Goal: Transaction & Acquisition: Obtain resource

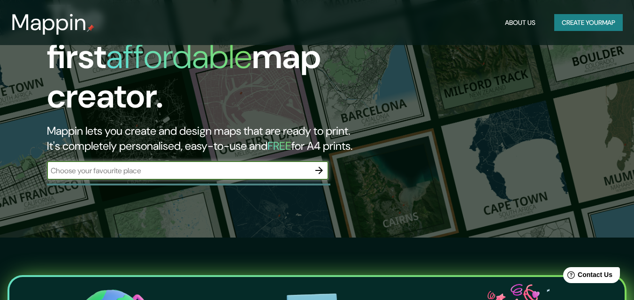
click at [146, 165] on input "text" at bounding box center [178, 170] width 263 height 11
type input "quetzaltenango"
click at [312, 165] on button "button" at bounding box center [319, 170] width 19 height 19
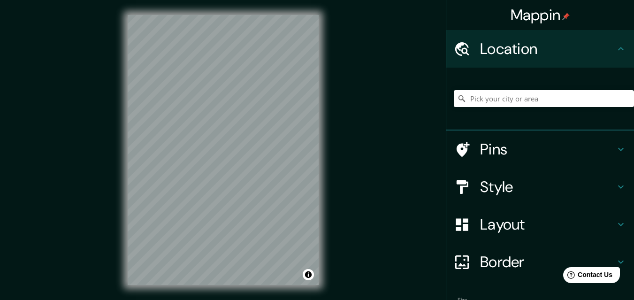
click at [332, 122] on div "© Mapbox © OpenStreetMap Improve this map" at bounding box center [223, 150] width 221 height 300
click at [322, 122] on div "© Mapbox © OpenStreetMap Improve this map" at bounding box center [223, 150] width 221 height 300
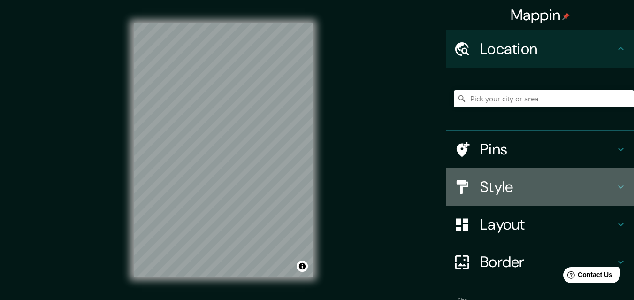
click at [508, 191] on h4 "Style" at bounding box center [547, 186] width 135 height 19
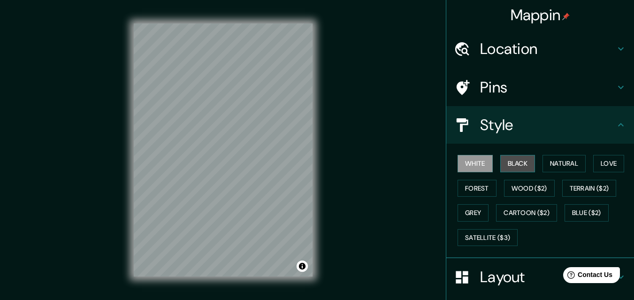
click at [520, 166] on button "Black" at bounding box center [517, 163] width 35 height 17
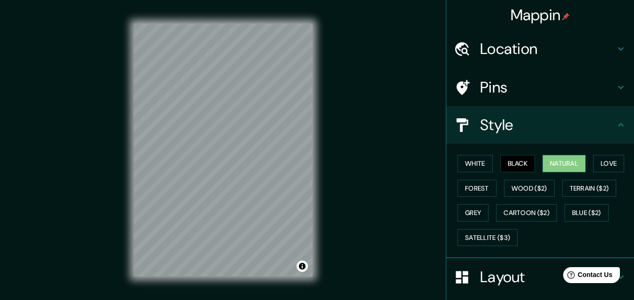
click at [552, 162] on button "Natural" at bounding box center [563, 163] width 43 height 17
click at [598, 165] on button "Love" at bounding box center [608, 163] width 31 height 17
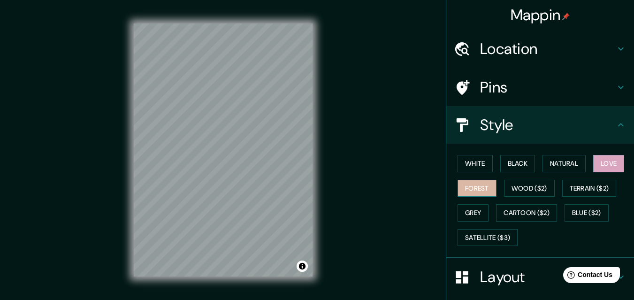
click at [475, 184] on button "Forest" at bounding box center [476, 188] width 39 height 17
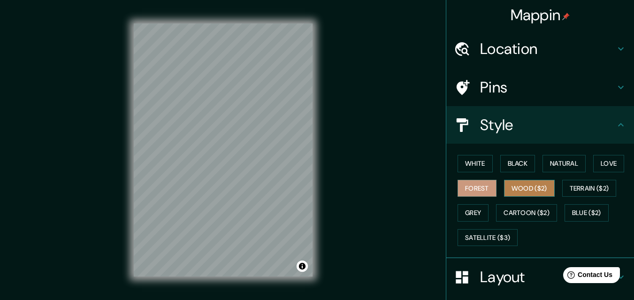
click at [506, 186] on button "Wood ($2)" at bounding box center [529, 188] width 51 height 17
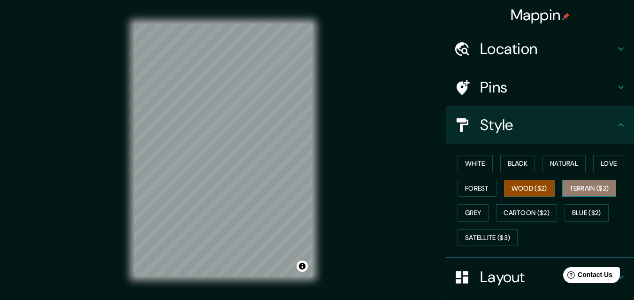
click at [590, 190] on button "Terrain ($2)" at bounding box center [589, 188] width 54 height 17
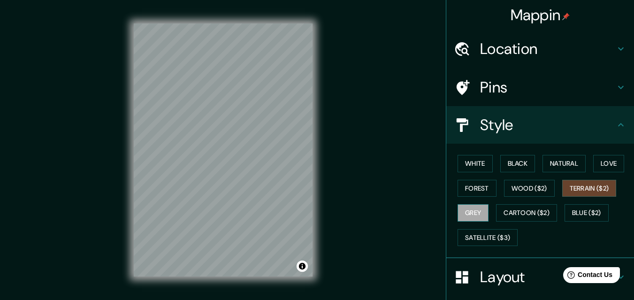
click at [457, 215] on button "Grey" at bounding box center [472, 212] width 31 height 17
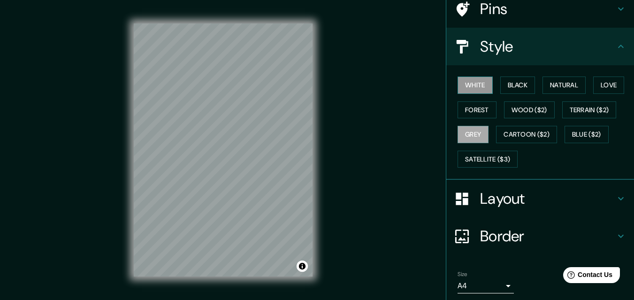
click at [477, 85] on button "White" at bounding box center [474, 84] width 35 height 17
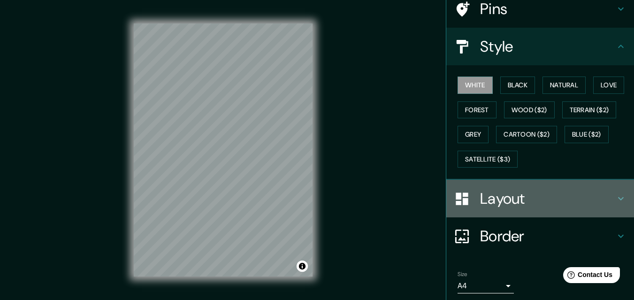
click at [498, 199] on h4 "Layout" at bounding box center [547, 198] width 135 height 19
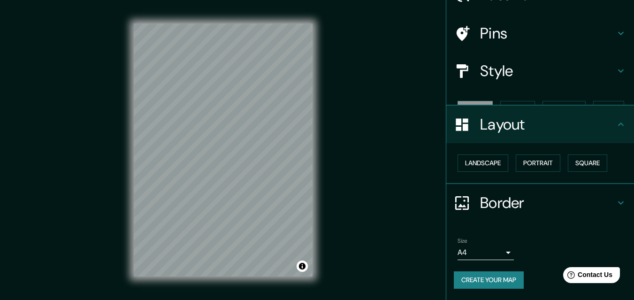
scroll to position [38, 0]
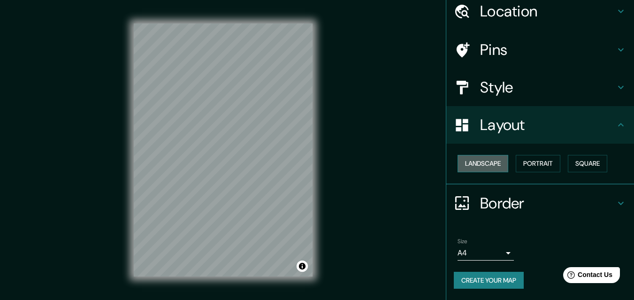
click at [468, 163] on button "Landscape" at bounding box center [482, 163] width 51 height 17
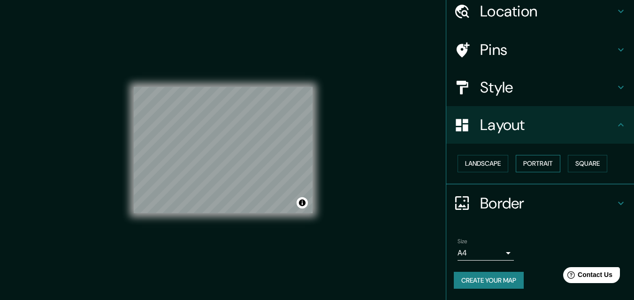
click at [523, 163] on button "Portrait" at bounding box center [538, 163] width 45 height 17
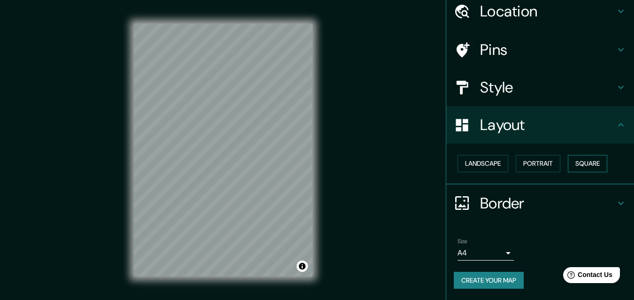
click at [571, 164] on button "Square" at bounding box center [587, 163] width 39 height 17
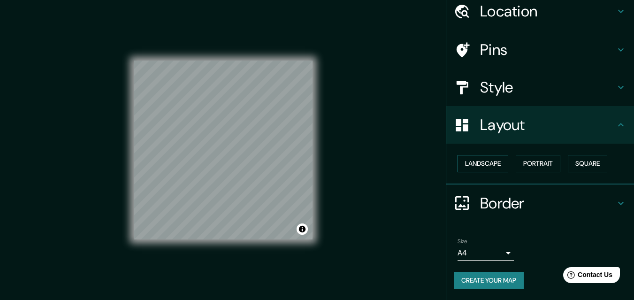
click at [490, 162] on button "Landscape" at bounding box center [482, 163] width 51 height 17
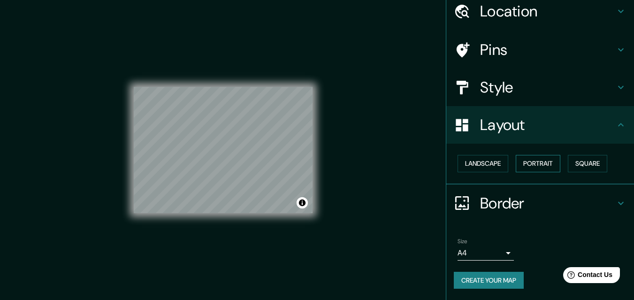
click at [537, 166] on button "Portrait" at bounding box center [538, 163] width 45 height 17
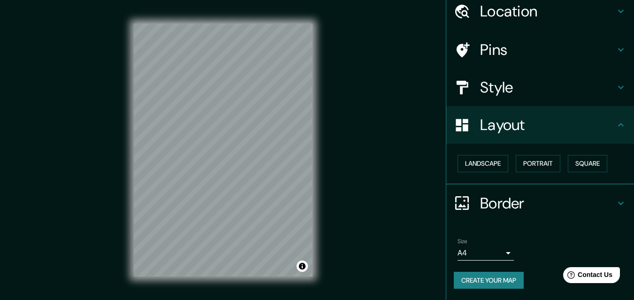
click at [592, 132] on h4 "Layout" at bounding box center [547, 124] width 135 height 19
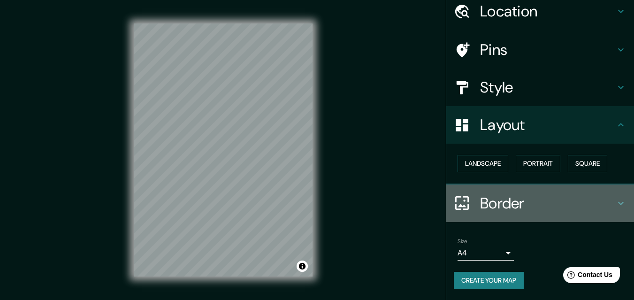
click at [565, 201] on h4 "Border" at bounding box center [547, 203] width 135 height 19
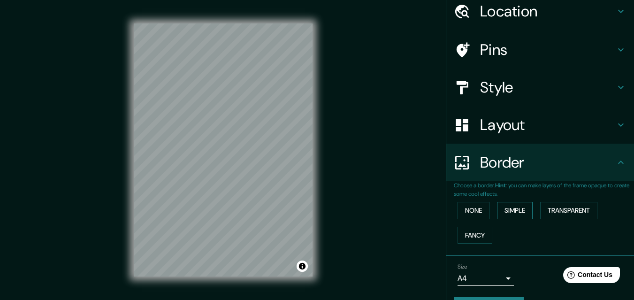
scroll to position [63, 0]
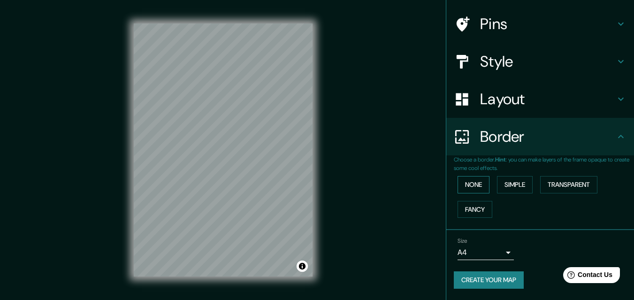
click at [470, 182] on button "None" at bounding box center [473, 184] width 32 height 17
click at [508, 182] on button "Simple" at bounding box center [515, 184] width 36 height 17
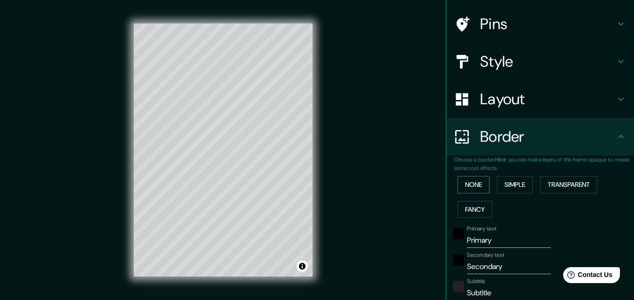
click at [474, 182] on button "None" at bounding box center [473, 184] width 32 height 17
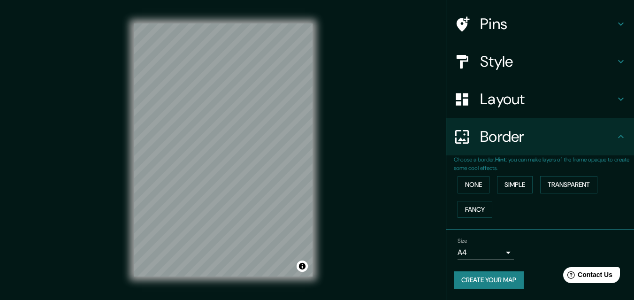
scroll to position [15, 0]
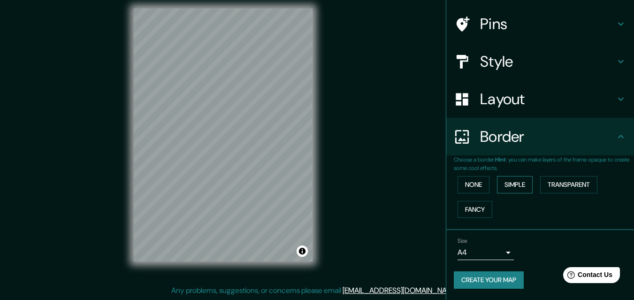
click at [505, 179] on button "Simple" at bounding box center [515, 184] width 36 height 17
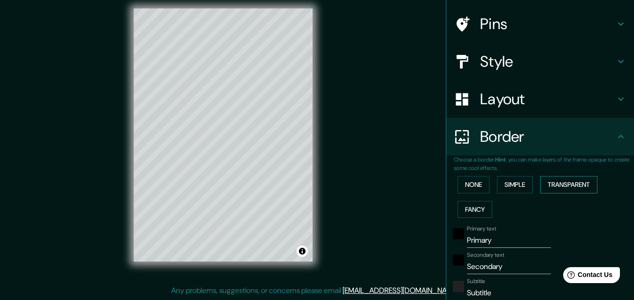
click at [558, 185] on button "Transparent" at bounding box center [568, 184] width 57 height 17
click at [473, 205] on button "Fancy" at bounding box center [474, 209] width 35 height 17
click at [512, 179] on button "Simple" at bounding box center [515, 184] width 36 height 17
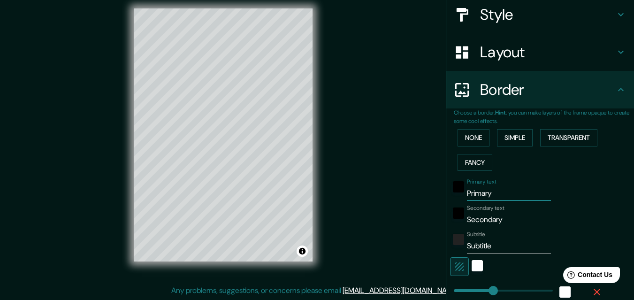
drag, startPoint x: 501, startPoint y: 190, endPoint x: 479, endPoint y: 190, distance: 22.1
click at [459, 191] on div "Primary text Primary" at bounding box center [527, 189] width 154 height 23
type input "Q"
type input "152"
type input "30"
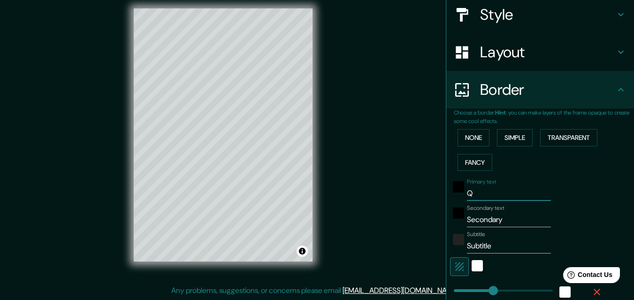
type input "Qu"
type input "152"
type input "30"
type input "Que"
type input "152"
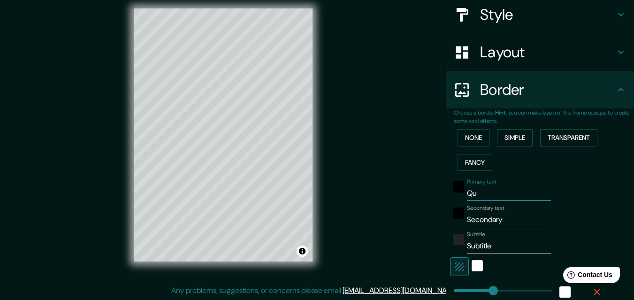
type input "30"
type input "Quet"
type input "152"
type input "30"
type input "Quetz"
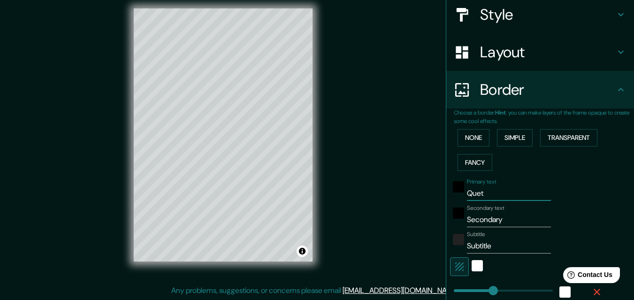
type input "152"
type input "30"
type input "Quetza"
type input "152"
type input "30"
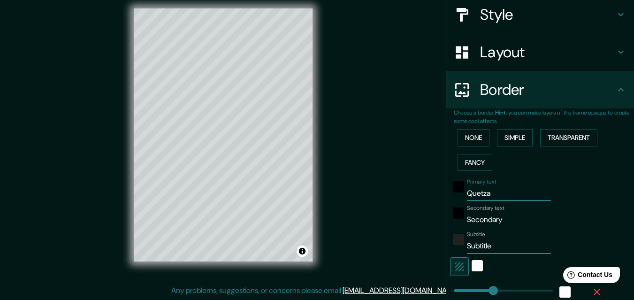
type input "Quetzal"
type input "152"
type input "30"
type input "Quetzalt"
type input "152"
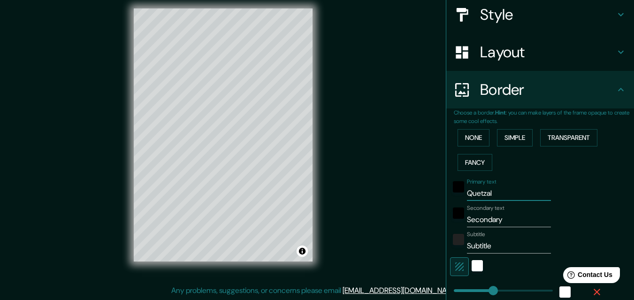
type input "30"
type input "Quetzalte"
type input "152"
type input "30"
type input "Quetzalten"
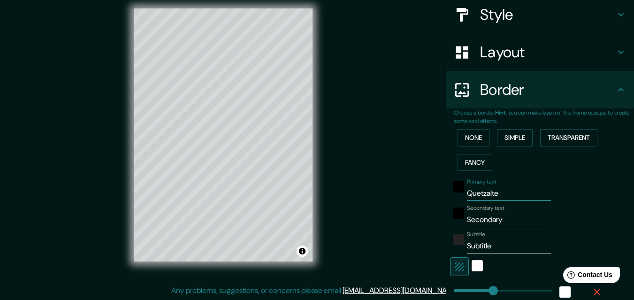
type input "152"
type input "30"
type input "Quetzaltena"
type input "152"
type input "30"
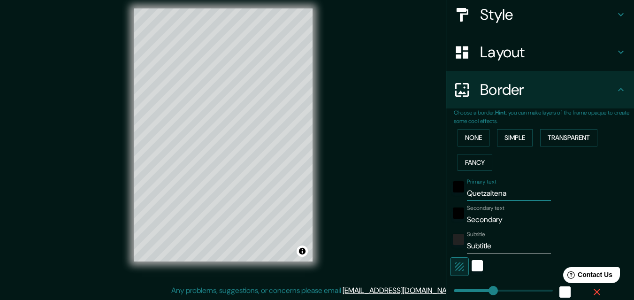
type input "Quetzaltenan"
type input "152"
type input "30"
type input "Quetzaltenang"
type input "152"
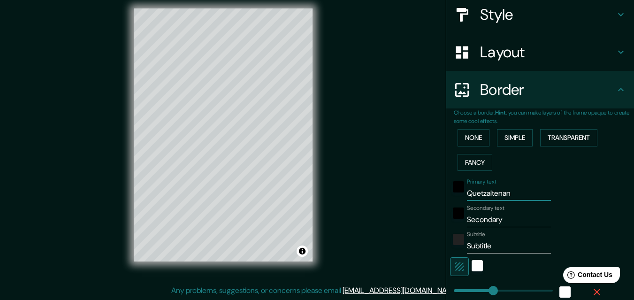
type input "30"
drag, startPoint x: 519, startPoint y: 197, endPoint x: 456, endPoint y: 196, distance: 63.3
click at [456, 196] on div "Primary text Quetzaltenang" at bounding box center [527, 189] width 154 height 23
type input "C"
type input "152"
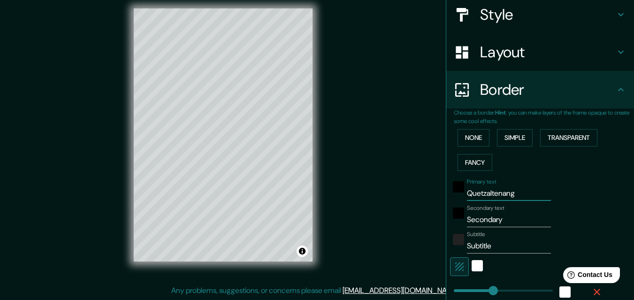
type input "30"
type input "Ci"
type input "152"
type input "30"
type input "Ciu"
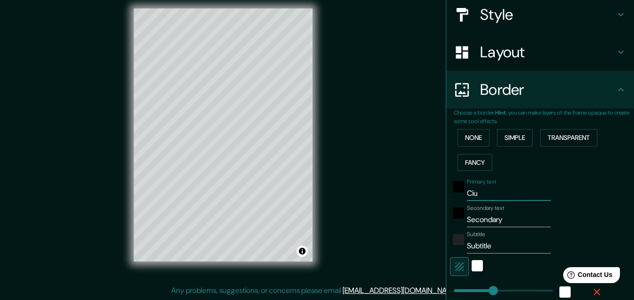
type input "152"
type input "30"
type input "Ciud"
type input "152"
type input "30"
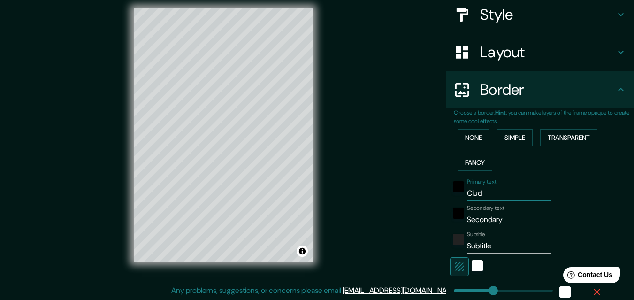
type input "Ciuda"
type input "152"
type input "30"
type input "Ciudad"
type input "152"
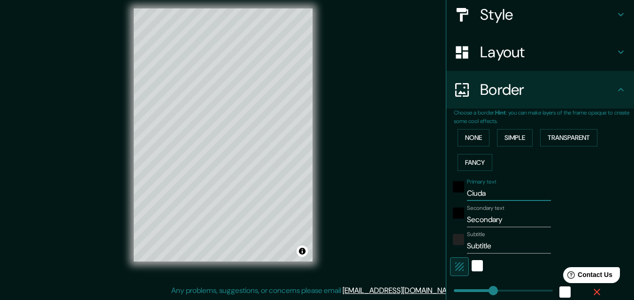
type input "30"
type input "Ciudad"
type input "152"
type input "30"
type input "Ciudad d"
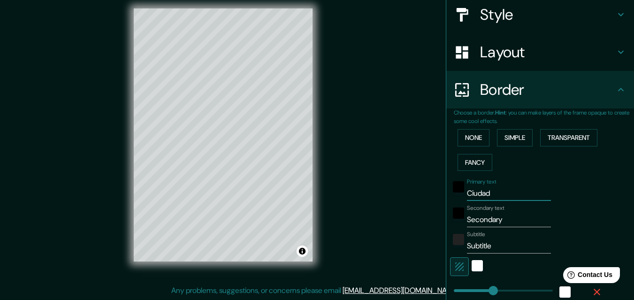
type input "152"
type input "30"
type input "Ciudad de"
type input "152"
type input "30"
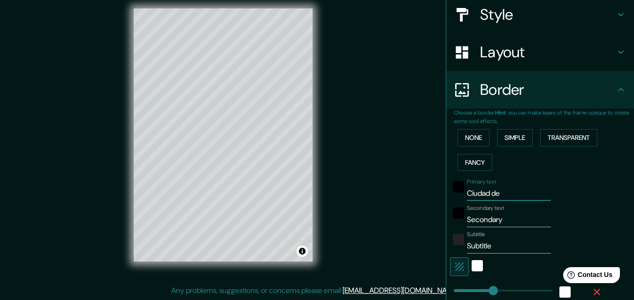
type input "Ciudad de"
type input "152"
type input "30"
type input "Ciudad de"
type input "152"
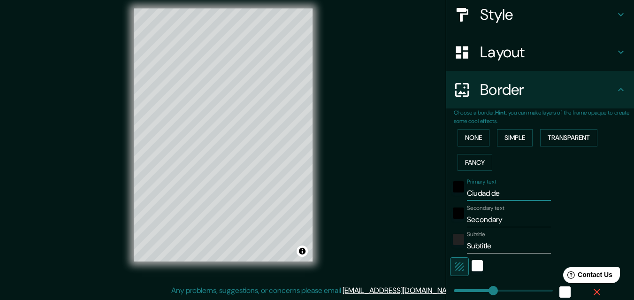
type input "30"
type input "Ciudad de"
drag, startPoint x: 506, startPoint y: 219, endPoint x: 447, endPoint y: 220, distance: 59.6
click at [450, 220] on div "Secondary text Secondary" at bounding box center [527, 216] width 154 height 23
type input "Q"
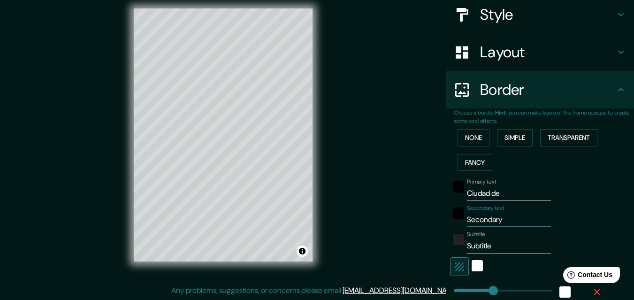
type input "152"
type input "30"
type input "Qu"
type input "152"
type input "30"
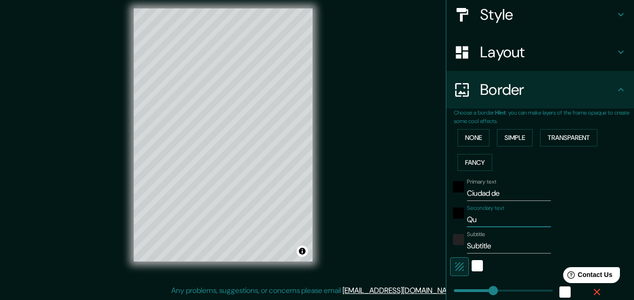
type input "Que"
type input "152"
type input "30"
type input "Quet"
type input "152"
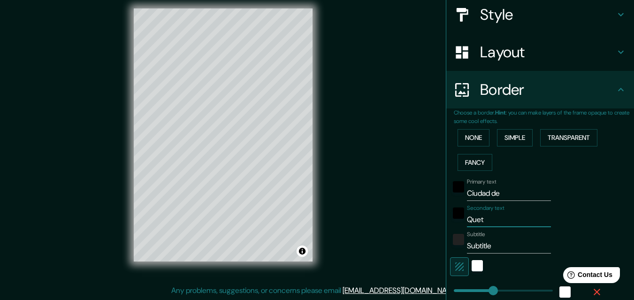
type input "30"
type input "Quetz"
type input "152"
type input "30"
type input "Quetza"
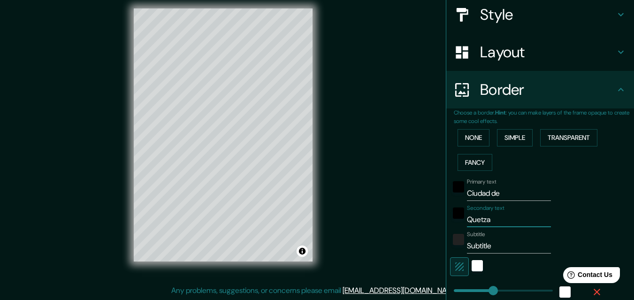
type input "152"
type input "30"
type input "Quetzal"
type input "152"
type input "30"
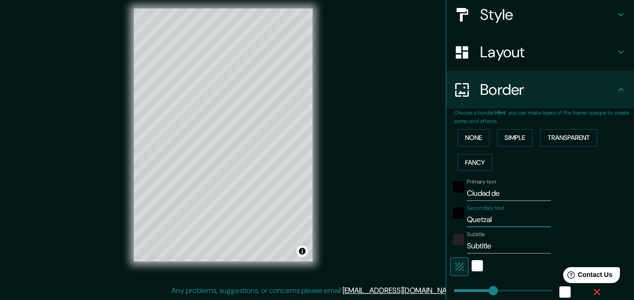
type input "Quetzalt"
type input "152"
type input "30"
type input "Quetzalte"
type input "152"
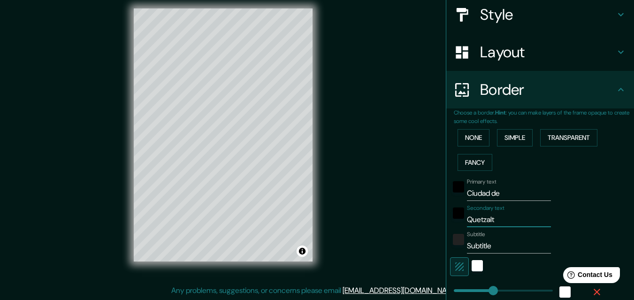
type input "30"
type input "Quetzalten"
type input "152"
type input "30"
type input "Quetzaltena"
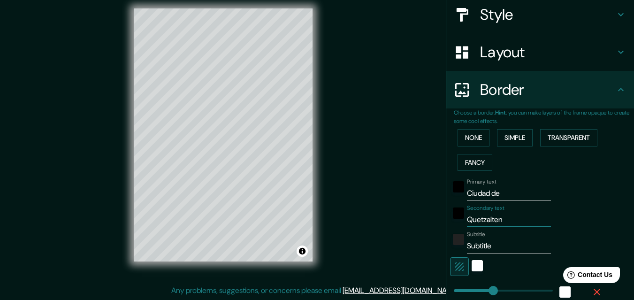
type input "152"
type input "30"
type input "Quetzaltenan"
type input "152"
type input "30"
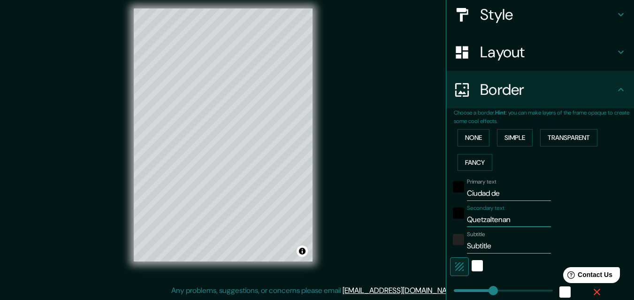
type input "Quetzaltenang"
type input "152"
type input "30"
type input "Quetzaltenango"
type input "152"
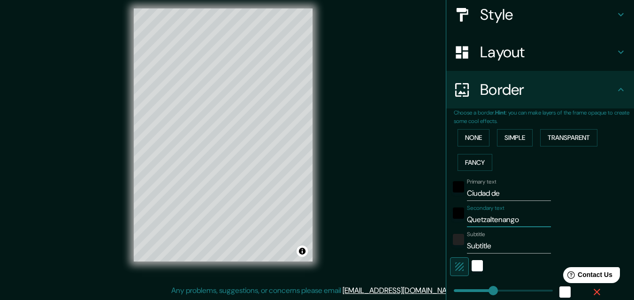
type input "30"
type input "Quetzaltenango"
drag, startPoint x: 497, startPoint y: 246, endPoint x: 458, endPoint y: 246, distance: 38.9
click at [458, 246] on div "Subtitle Subtitle" at bounding box center [527, 242] width 154 height 23
type input "C"
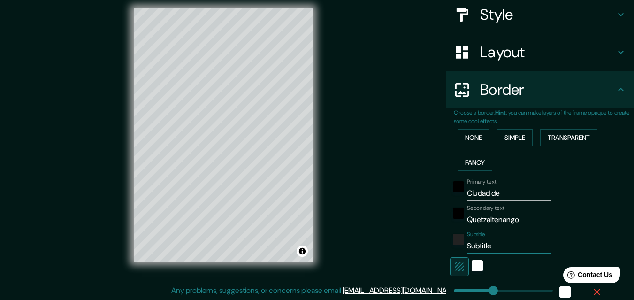
type input "152"
type input "30"
type input "CI"
type input "152"
type input "30"
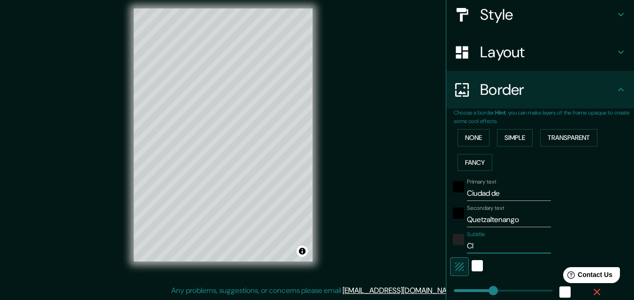
type input "CIu"
type input "152"
type input "30"
type input "CI"
type input "152"
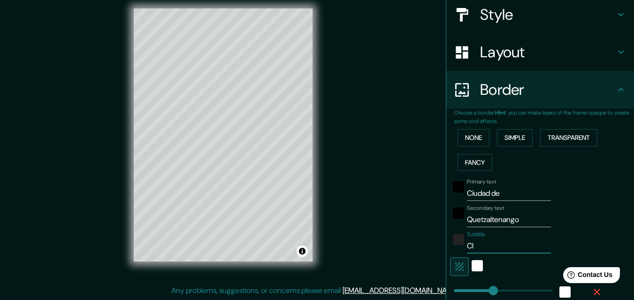
type input "30"
type input "C"
type input "152"
type input "30"
type input "Ci"
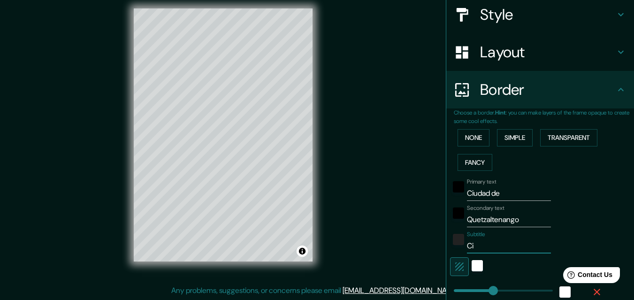
type input "152"
type input "30"
type input "Ciu"
type input "152"
type input "30"
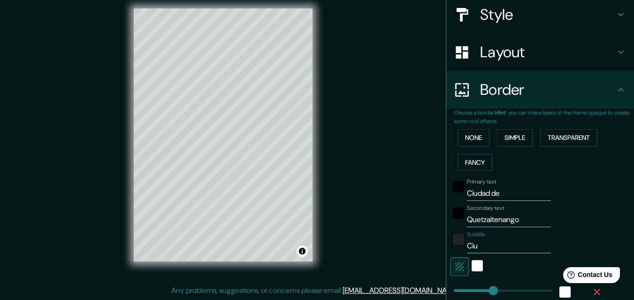
type input "Ciud"
type input "152"
type input "30"
type input "Ciuda"
type input "152"
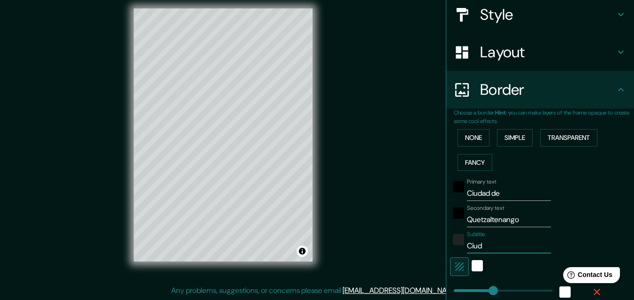
type input "30"
type input "Ciudad"
type input "152"
type input "30"
type input "Ciudad"
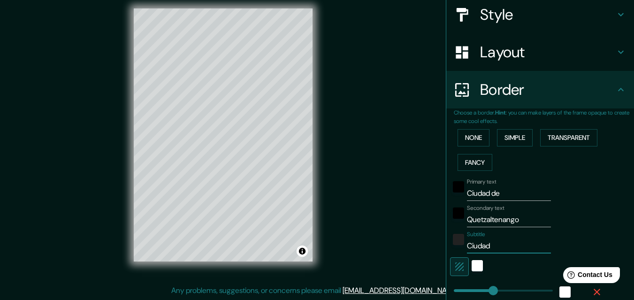
type input "152"
type input "30"
type input "Ciudad d"
type input "152"
type input "30"
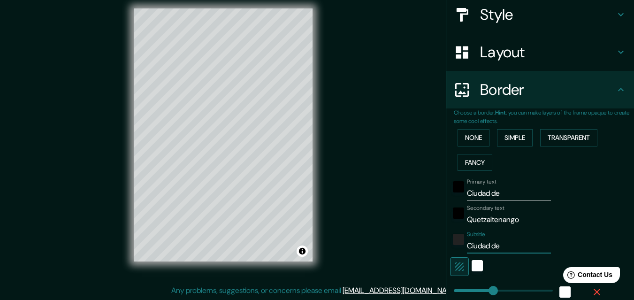
type input "Ciudad de"
type input "152"
type input "30"
type input "Ciudad de l"
type input "152"
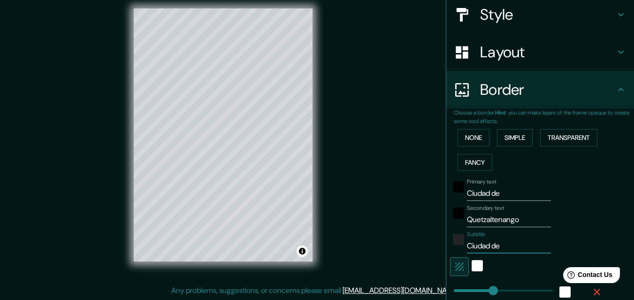
type input "30"
type input "Ciudad de la"
type input "152"
type input "30"
type input "Ciudad de la"
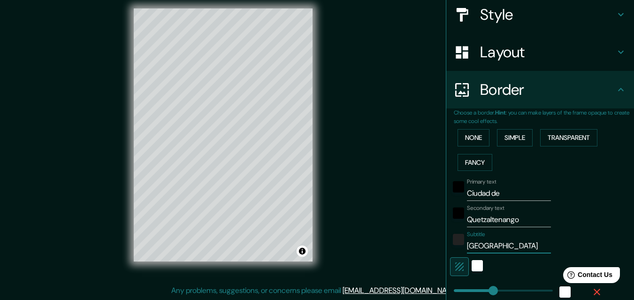
type input "152"
type input "30"
type input "Ciudad de la E"
type input "152"
type input "30"
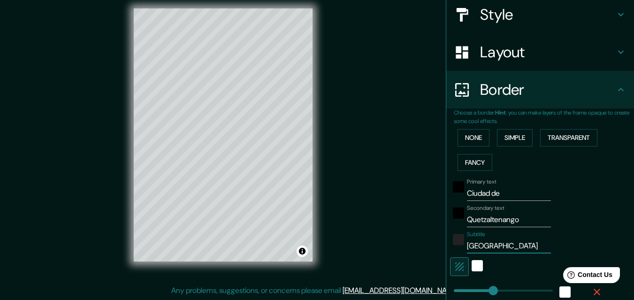
type input "Ciudad de la Es"
type input "152"
type input "30"
type input "Ciudad de la Est"
type input "152"
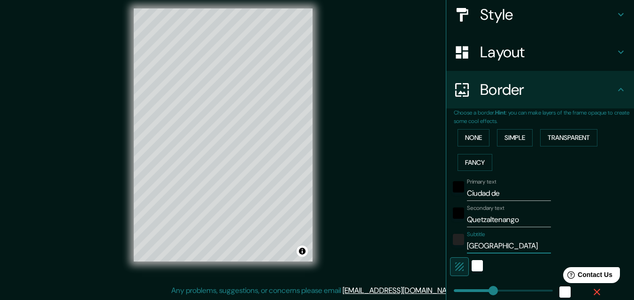
type input "30"
type input "Ciudad de la Estr"
type input "152"
type input "30"
type input "Ciudad de la Estre"
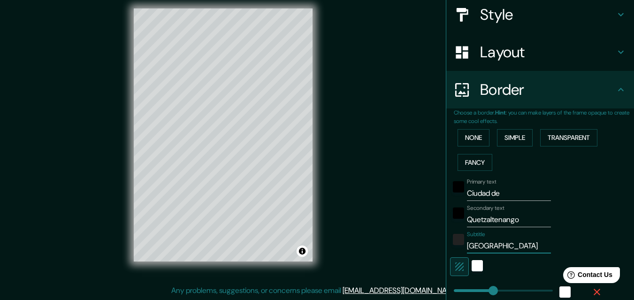
type input "152"
type input "30"
type input "Ciudad de la Estrel"
type input "152"
type input "30"
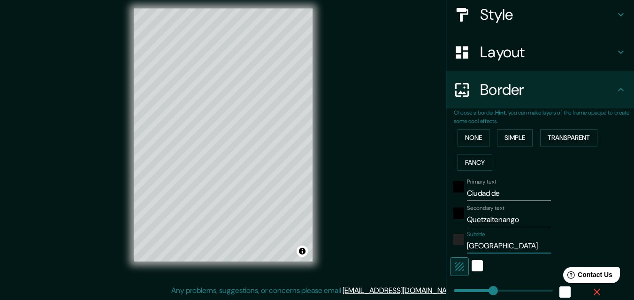
type input "Ciudad de la Estrell"
type input "152"
type input "30"
type input "Ciudad de la Estrella"
type input "152"
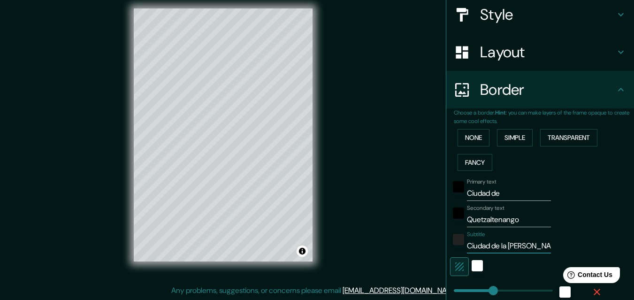
type input "30"
type input "Ciudad de la Estrella"
type input "152"
type input "30"
type input "Ciudad de la Estrella"
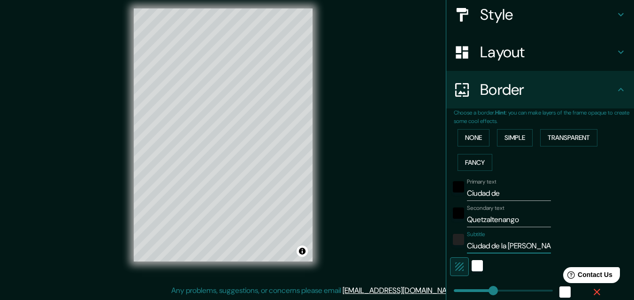
type input "152"
type input "30"
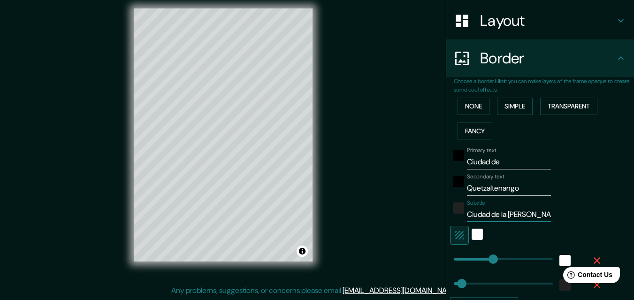
scroll to position [204, 0]
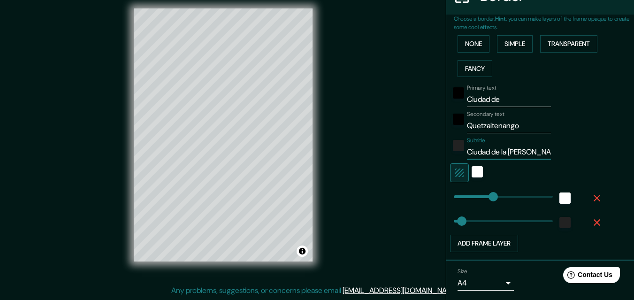
type input "152"
type input "Ciudad de la Estrella"
type input "381"
drag, startPoint x: 490, startPoint y: 198, endPoint x: 577, endPoint y: 188, distance: 87.8
type input "30"
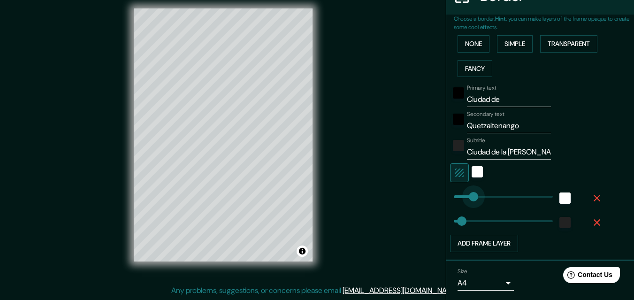
type input "0"
drag, startPoint x: 541, startPoint y: 192, endPoint x: 437, endPoint y: 196, distance: 104.2
drag, startPoint x: 449, startPoint y: 193, endPoint x: 456, endPoint y: 191, distance: 8.3
drag, startPoint x: 456, startPoint y: 191, endPoint x: 461, endPoint y: 193, distance: 5.1
drag, startPoint x: 458, startPoint y: 220, endPoint x: 466, endPoint y: 220, distance: 8.0
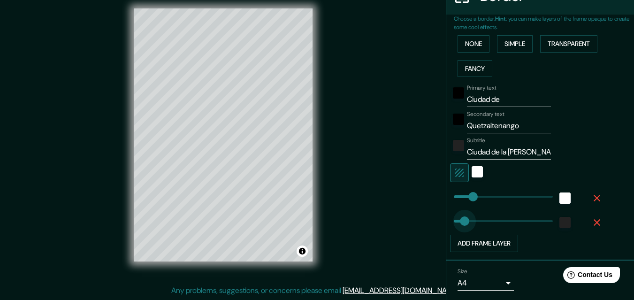
drag, startPoint x: 466, startPoint y: 220, endPoint x: 457, endPoint y: 220, distance: 8.9
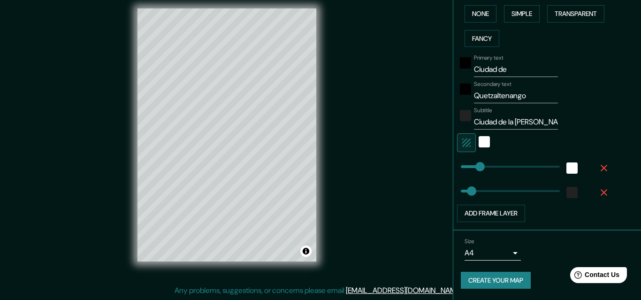
click at [493, 258] on body "Mappin Location Pins Style Layout Border Choose a border. Hint : you can make l…" at bounding box center [320, 135] width 641 height 300
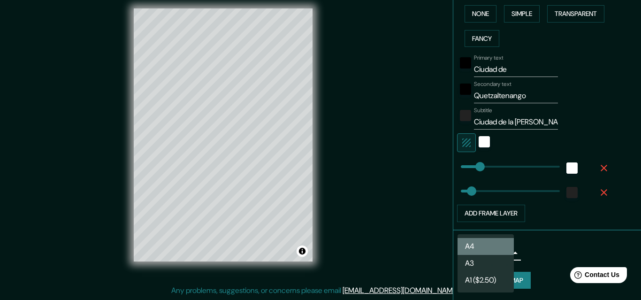
click at [501, 241] on li "A4" at bounding box center [485, 246] width 56 height 17
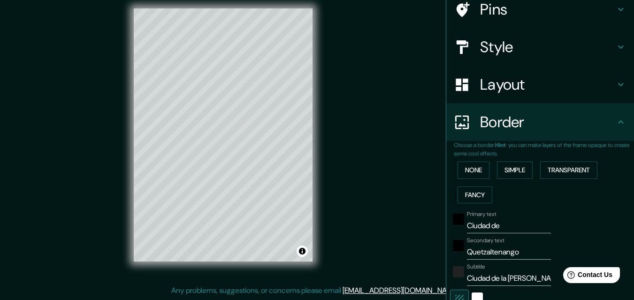
scroll to position [31, 0]
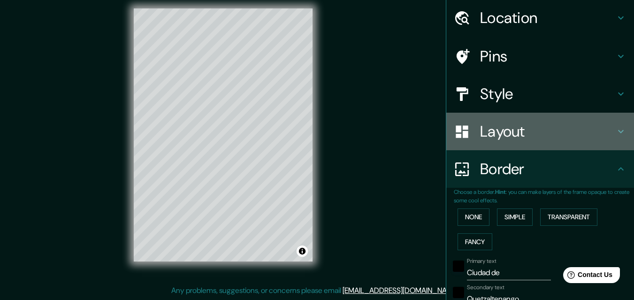
click at [525, 134] on h4 "Layout" at bounding box center [547, 131] width 135 height 19
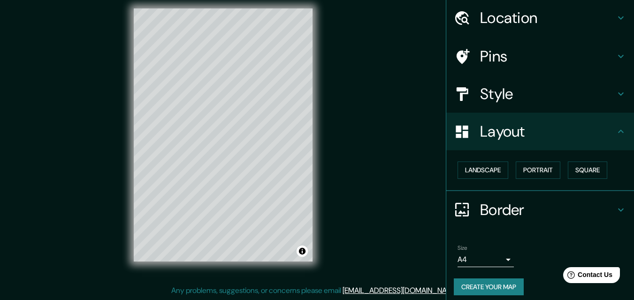
click at [525, 134] on h4 "Layout" at bounding box center [547, 131] width 135 height 19
click at [505, 95] on h4 "Style" at bounding box center [547, 93] width 135 height 19
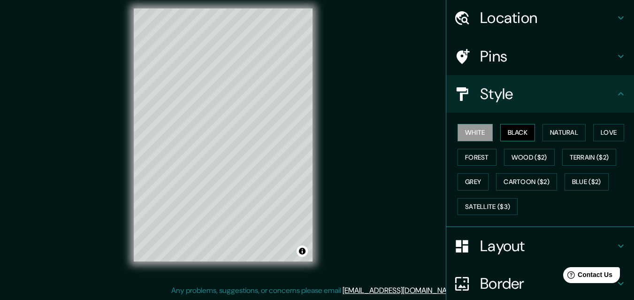
click at [502, 129] on button "Black" at bounding box center [517, 132] width 35 height 17
click at [469, 140] on button "White" at bounding box center [474, 132] width 35 height 17
click at [571, 129] on button "Natural" at bounding box center [563, 132] width 43 height 17
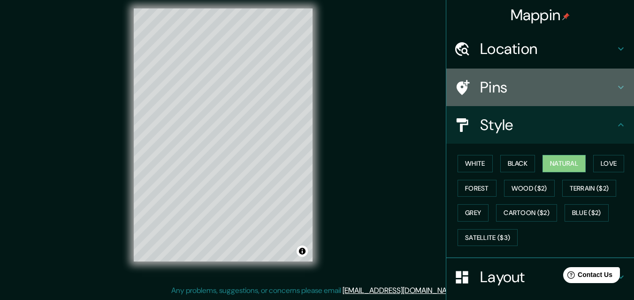
click at [531, 95] on h4 "Pins" at bounding box center [547, 87] width 135 height 19
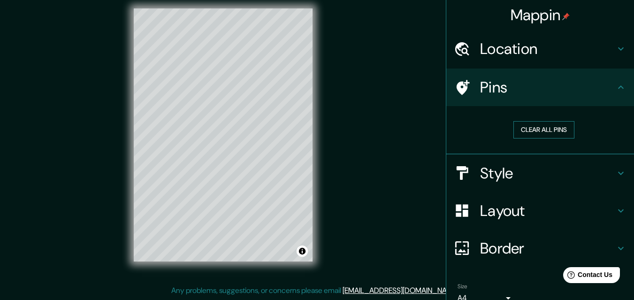
click at [548, 132] on button "Clear all pins" at bounding box center [543, 129] width 61 height 17
click at [567, 89] on h4 "Pins" at bounding box center [547, 87] width 135 height 19
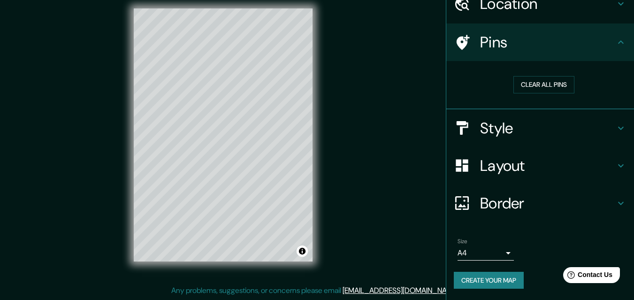
click at [487, 286] on button "Create your map" at bounding box center [489, 280] width 70 height 17
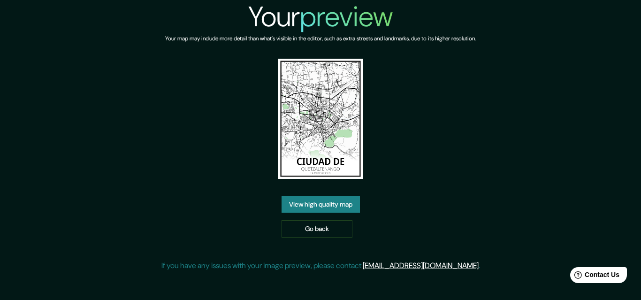
click at [332, 203] on link "View high quality map" at bounding box center [320, 204] width 78 height 17
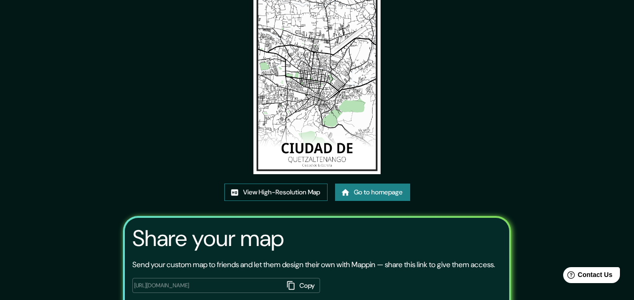
scroll to position [114, 0]
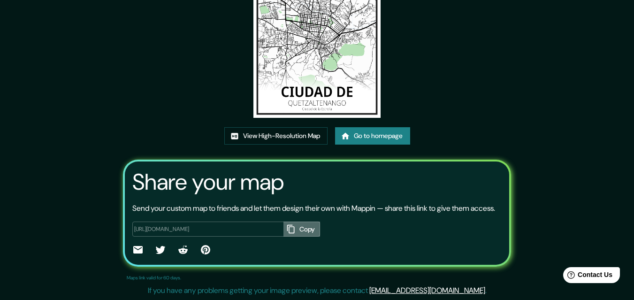
click at [295, 227] on button "Copy" at bounding box center [301, 228] width 37 height 15
click at [295, 114] on div "This map was created with Mappin View High-Resolution Map Go to homepage Share …" at bounding box center [317, 98] width 411 height 403
click at [289, 127] on link "View High-Resolution Map" at bounding box center [275, 135] width 103 height 17
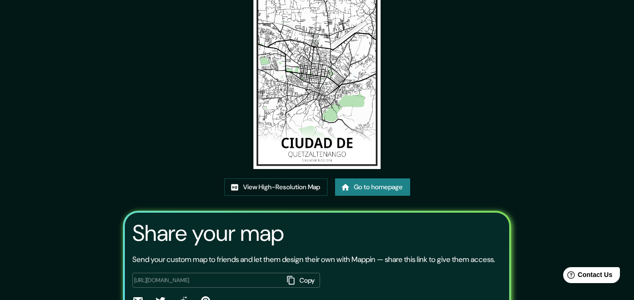
scroll to position [0, 0]
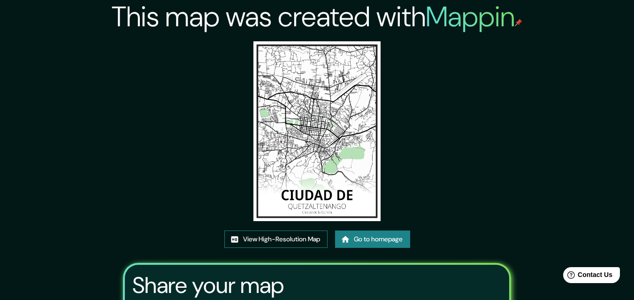
click at [283, 242] on link "View High-Resolution Map" at bounding box center [275, 238] width 103 height 17
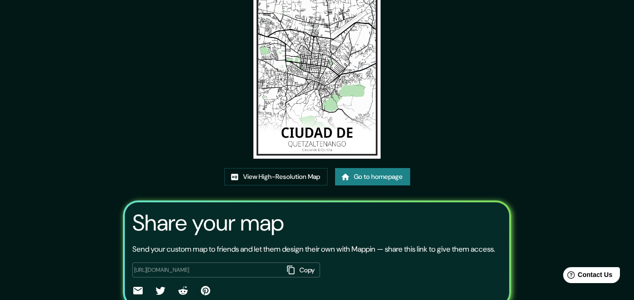
click at [378, 177] on link "Go to homepage" at bounding box center [372, 176] width 75 height 17
